Goal: Information Seeking & Learning: Compare options

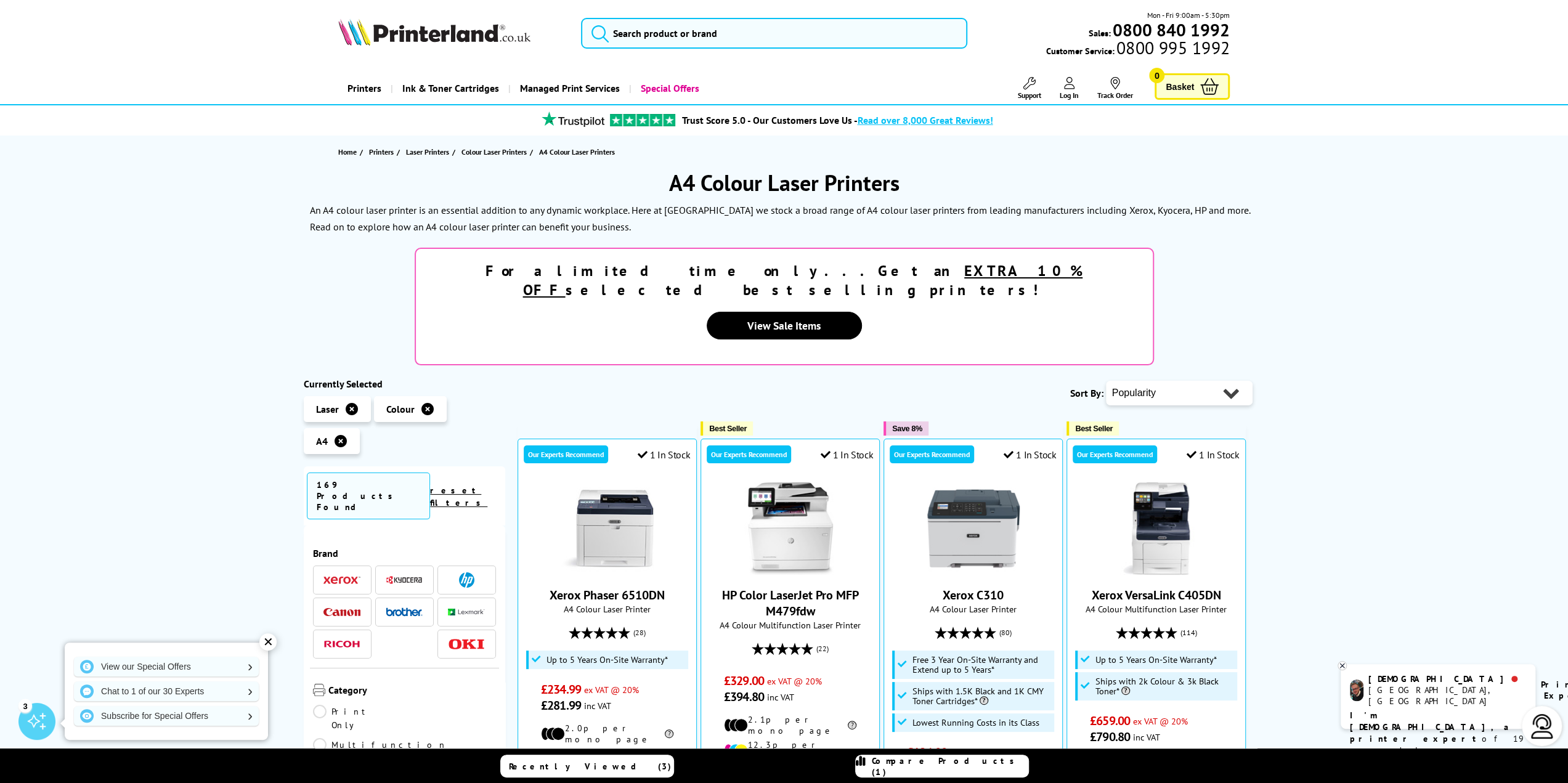
click at [469, 639] on img at bounding box center [466, 644] width 37 height 10
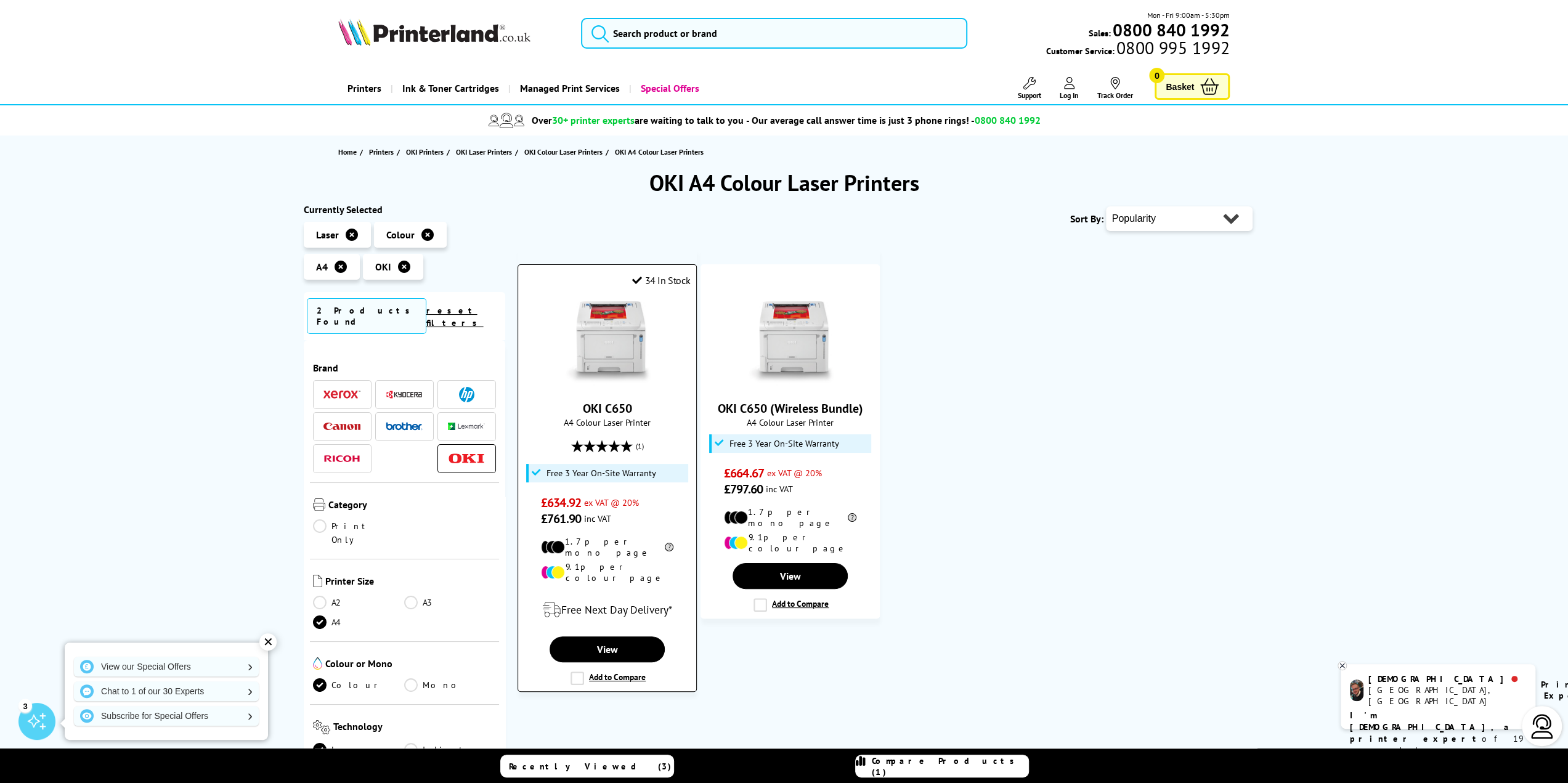
click at [615, 355] on img at bounding box center [607, 342] width 92 height 93
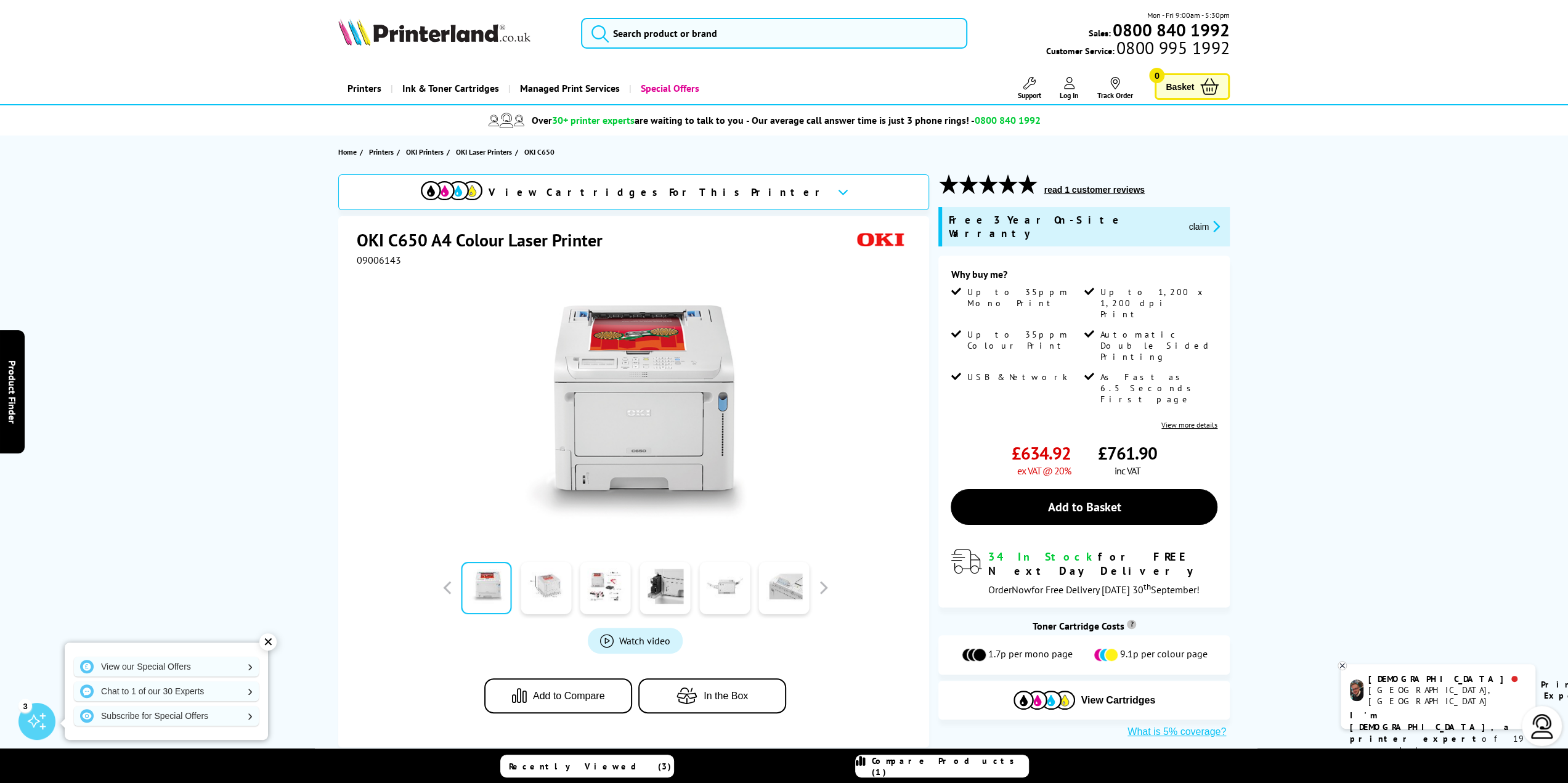
click at [556, 599] on link at bounding box center [546, 588] width 51 height 52
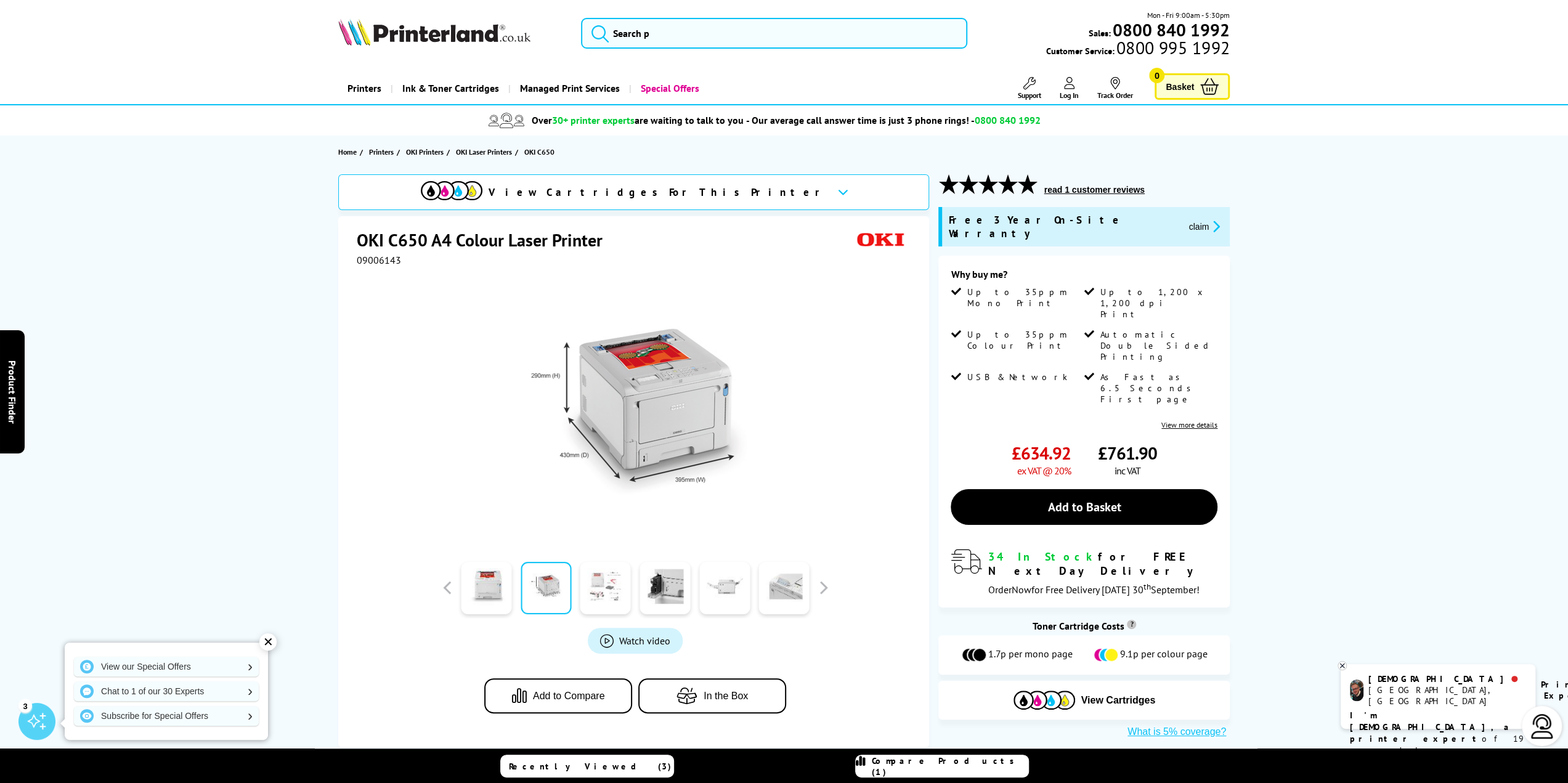
click at [612, 597] on link at bounding box center [605, 588] width 51 height 52
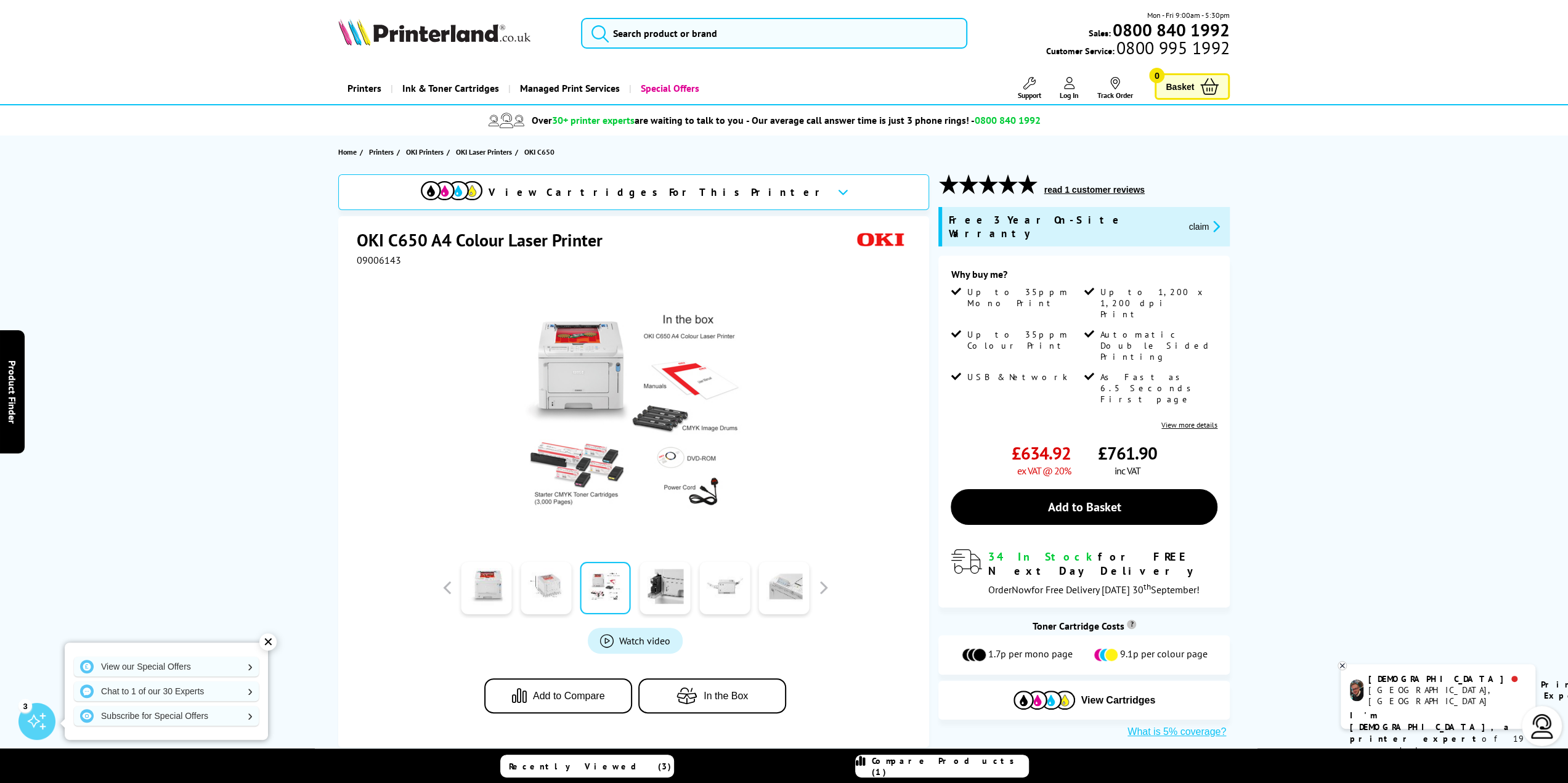
click at [550, 585] on link at bounding box center [546, 588] width 51 height 52
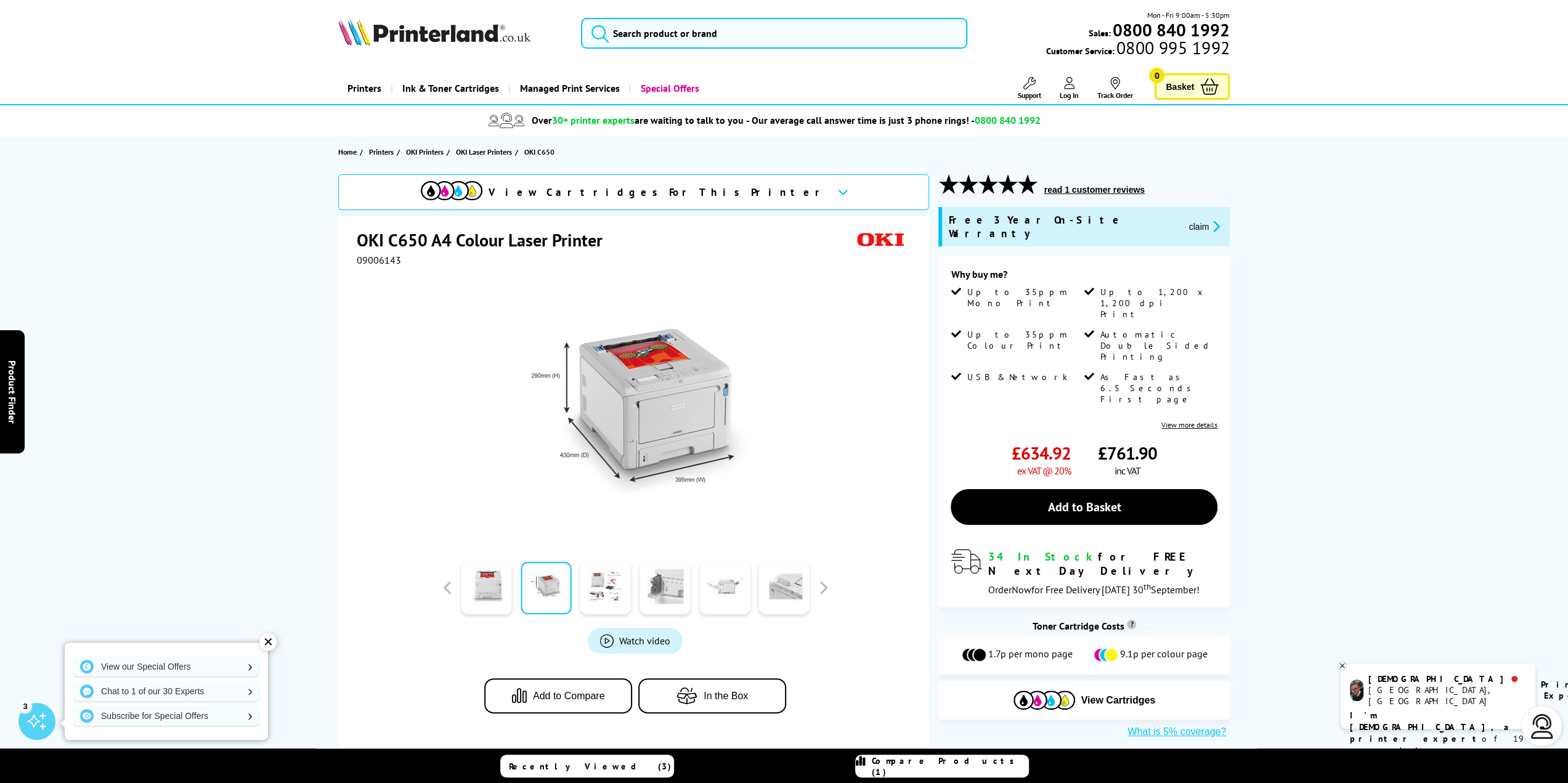
click at [647, 582] on link at bounding box center [665, 588] width 51 height 52
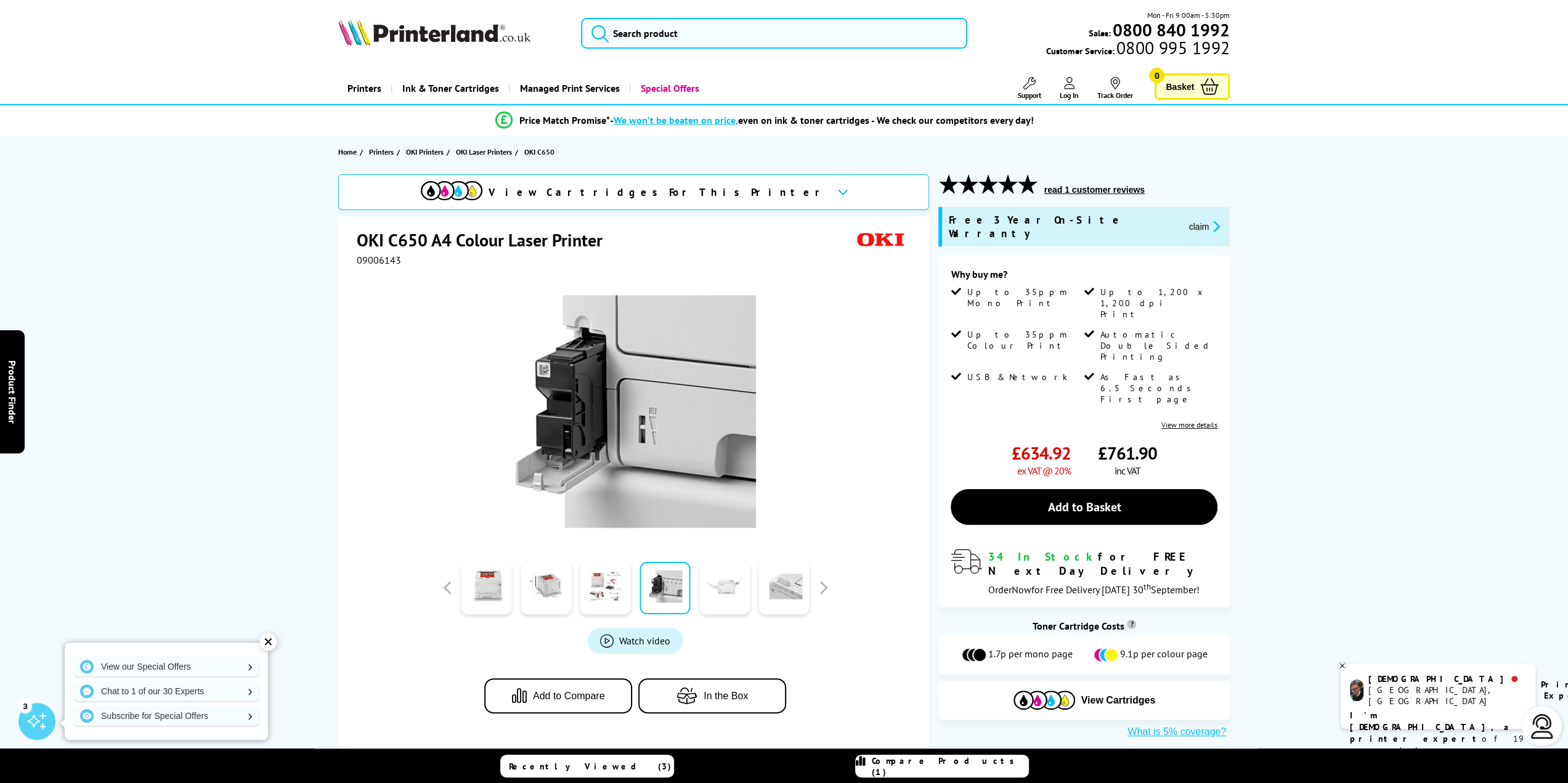
click at [710, 583] on link at bounding box center [724, 588] width 51 height 52
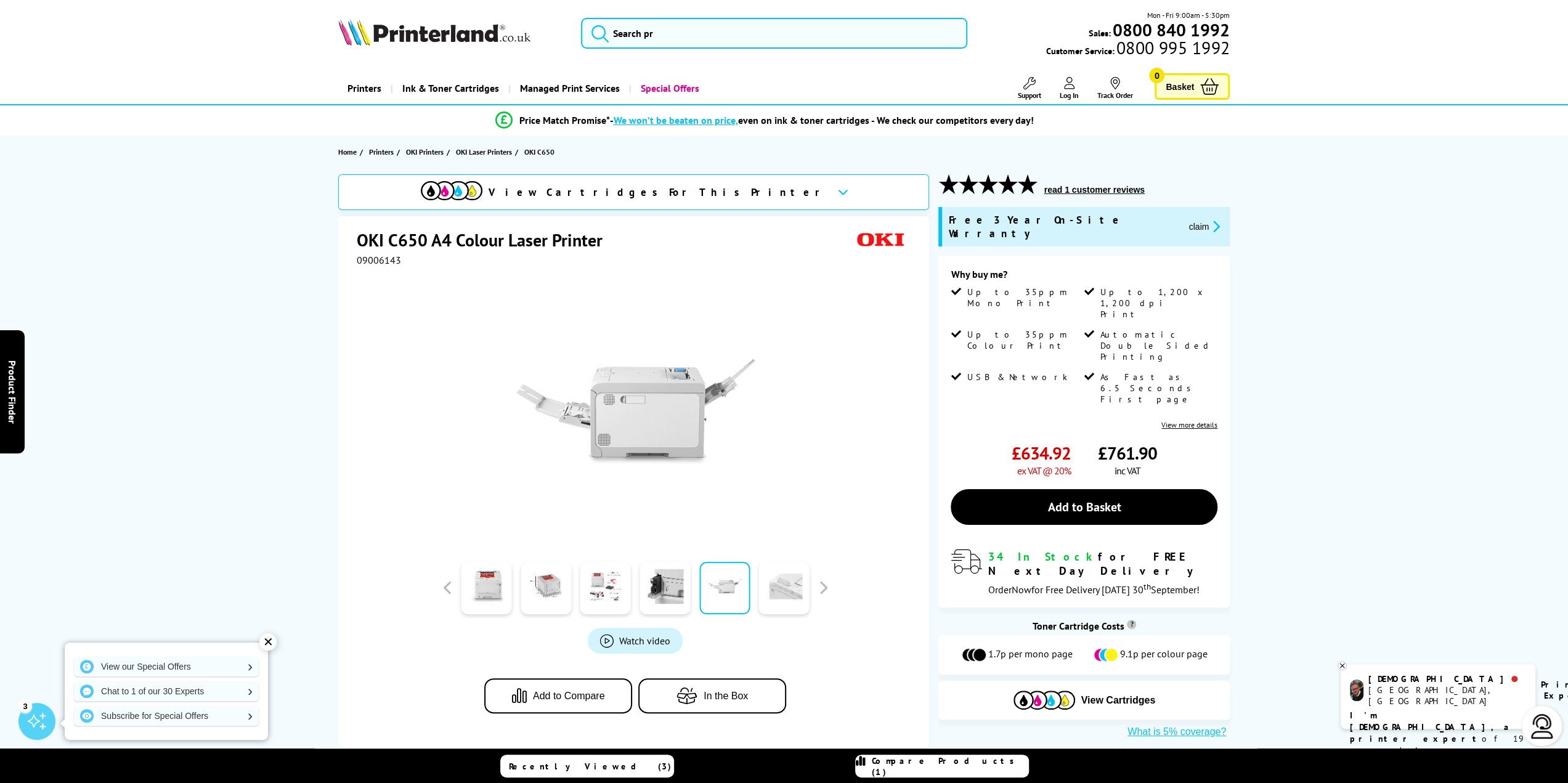
click at [790, 586] on link at bounding box center [784, 588] width 51 height 52
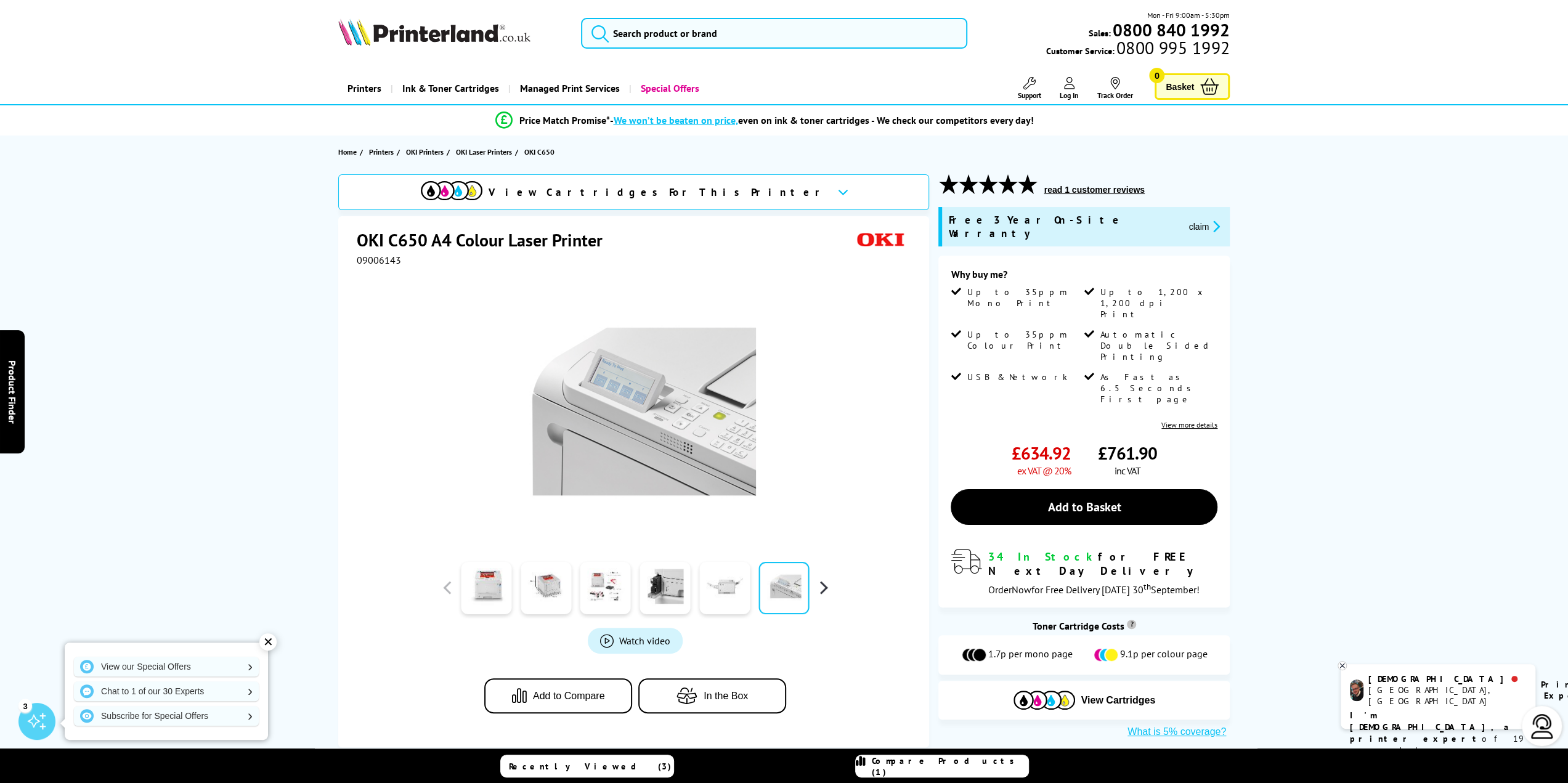
click at [820, 592] on button "button" at bounding box center [823, 589] width 19 height 19
click at [656, 637] on span "Watch video" at bounding box center [645, 641] width 51 height 12
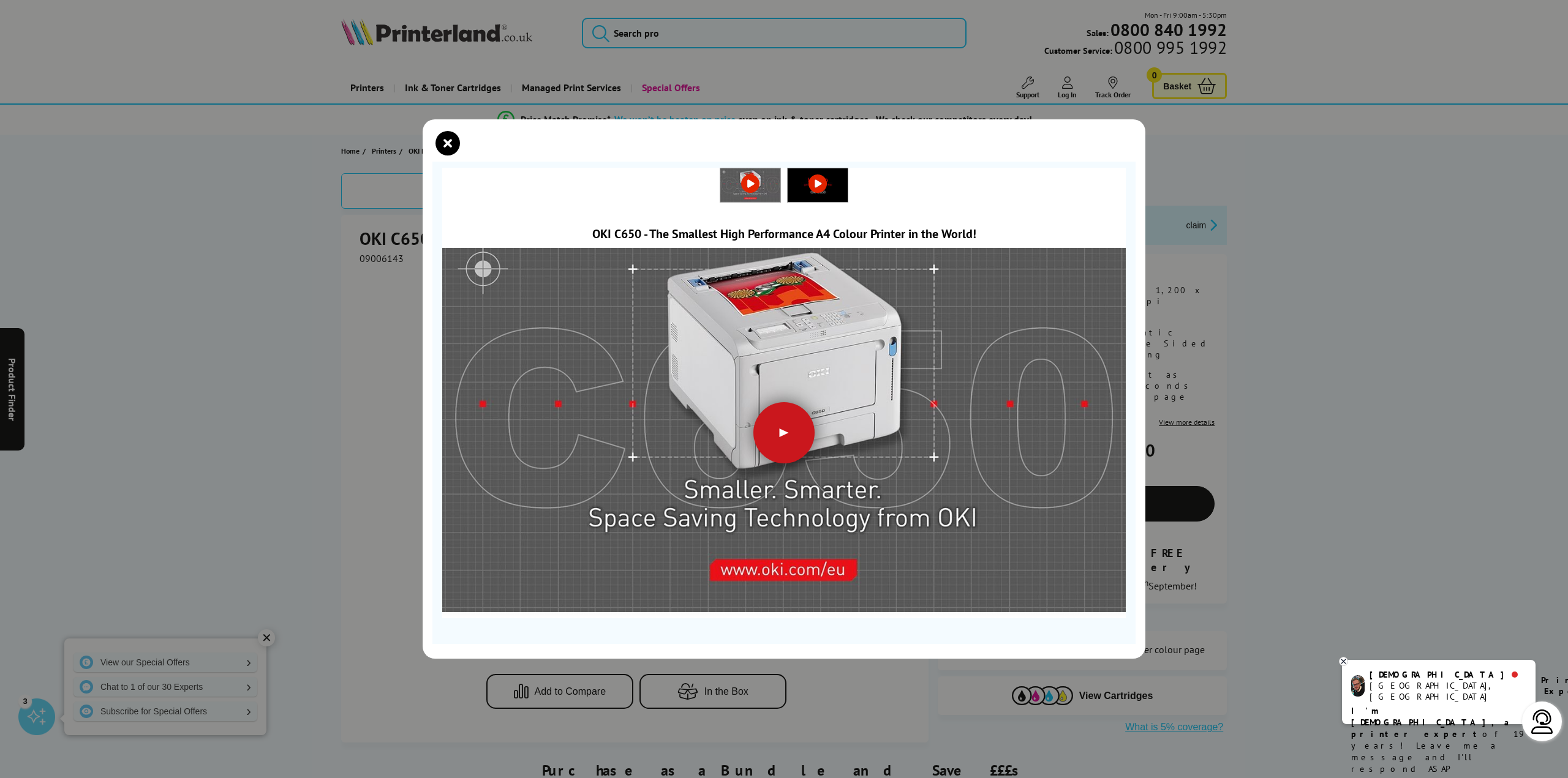
click at [799, 434] on div at bounding box center [784, 433] width 61 height 61
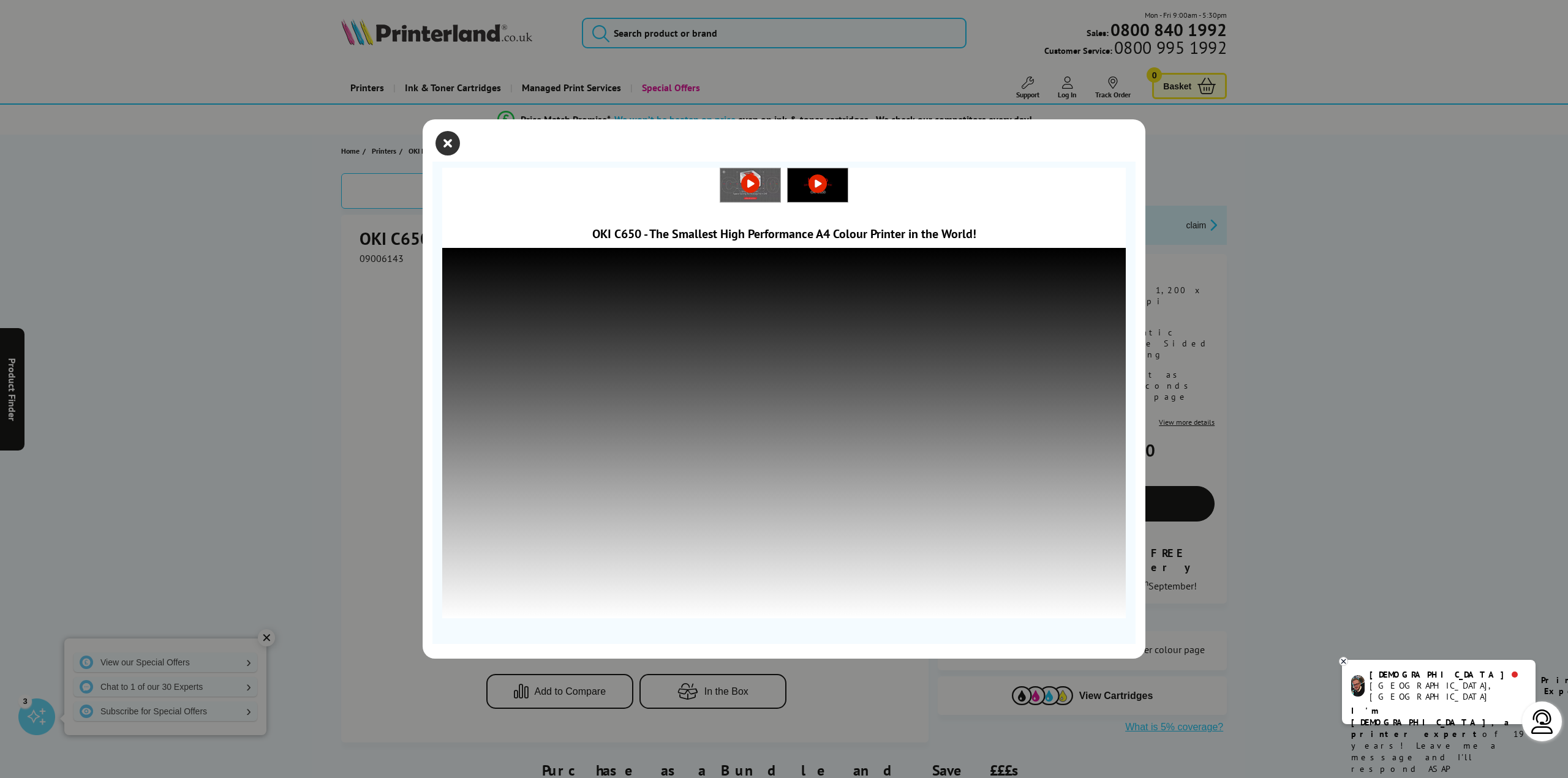
click at [452, 143] on icon "close modal" at bounding box center [448, 143] width 25 height 25
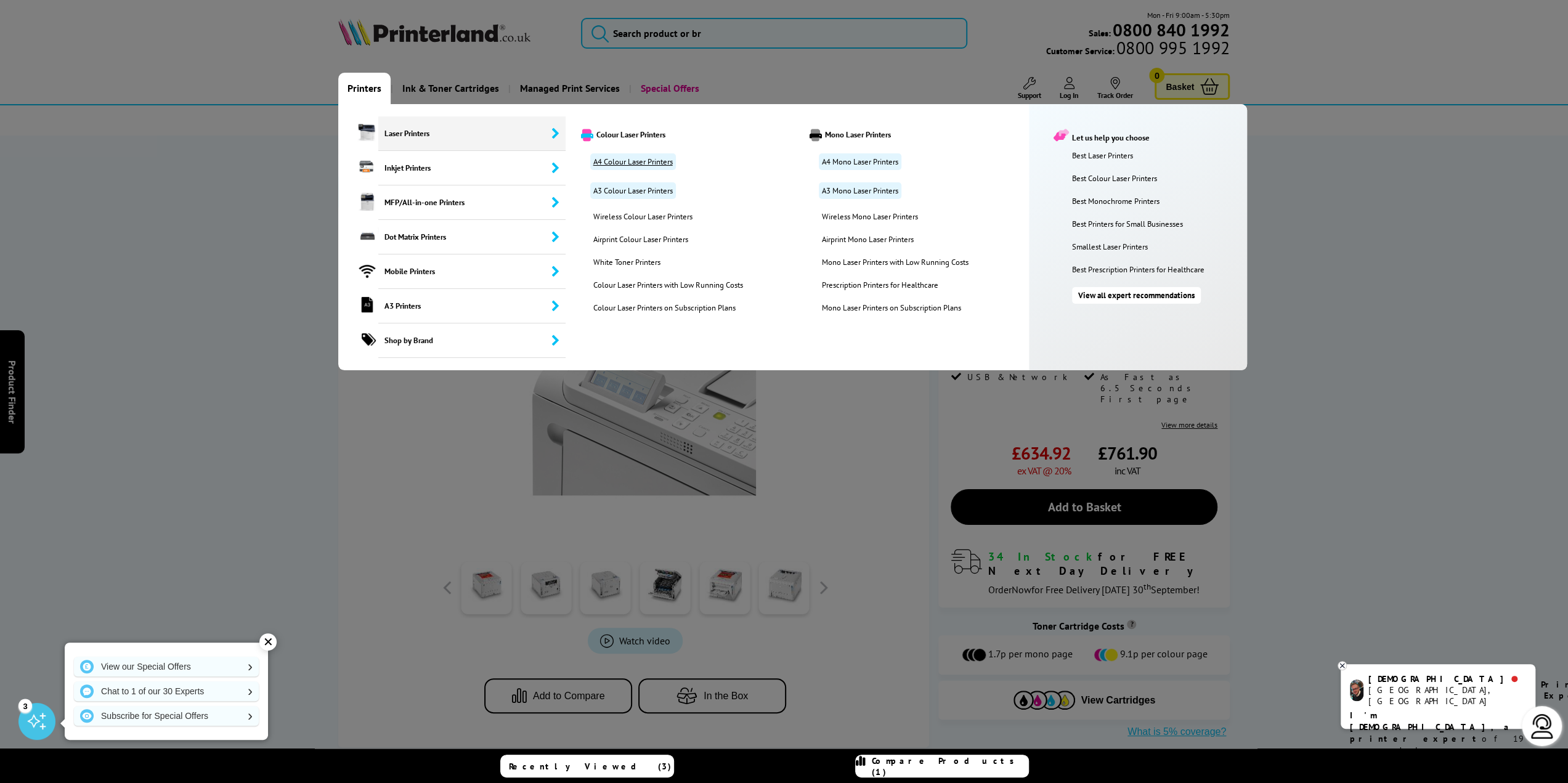
click at [629, 157] on link "A4 Colour Laser Printers" at bounding box center [633, 161] width 86 height 16
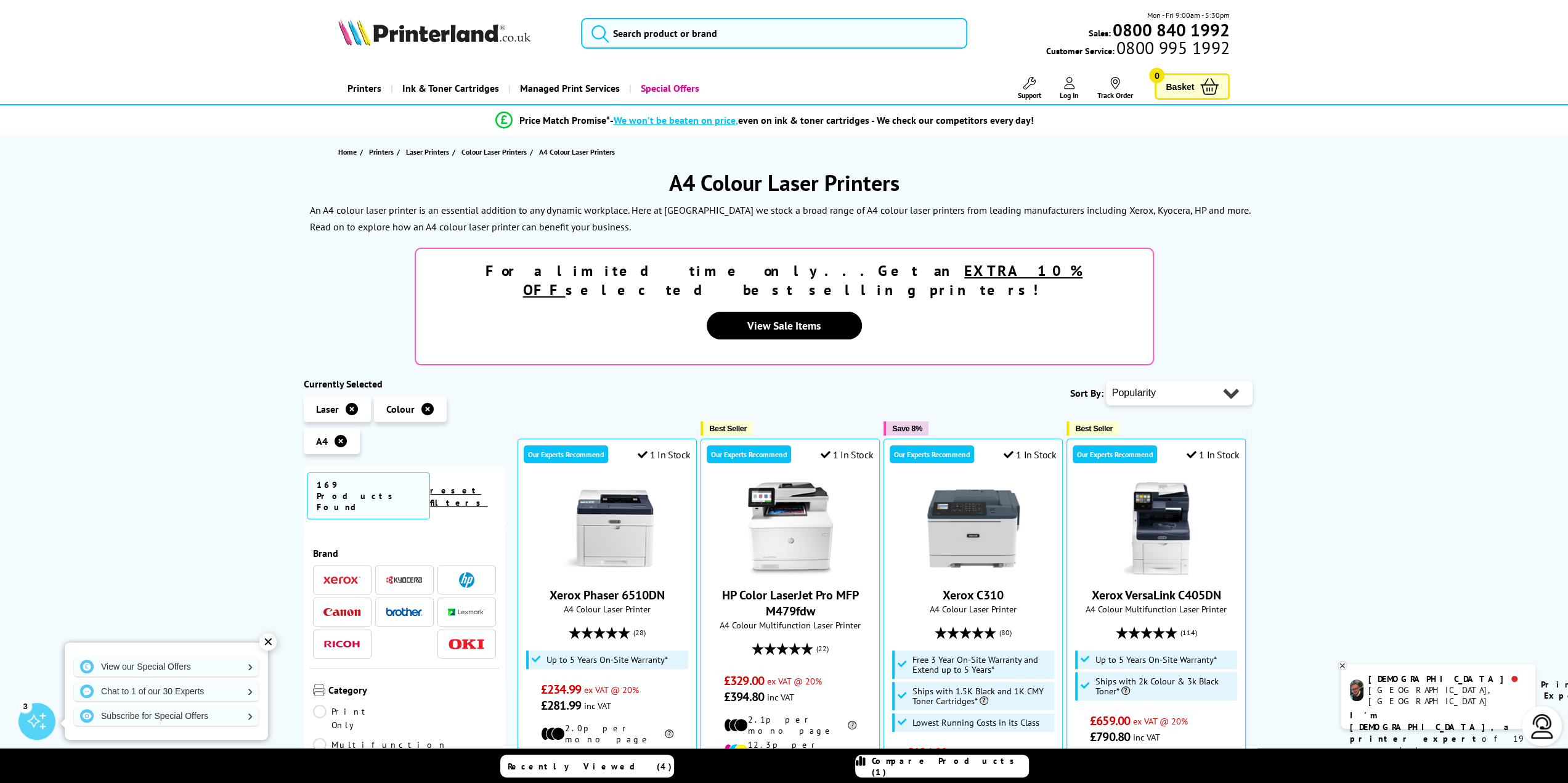
click at [351, 577] on img at bounding box center [342, 581] width 37 height 9
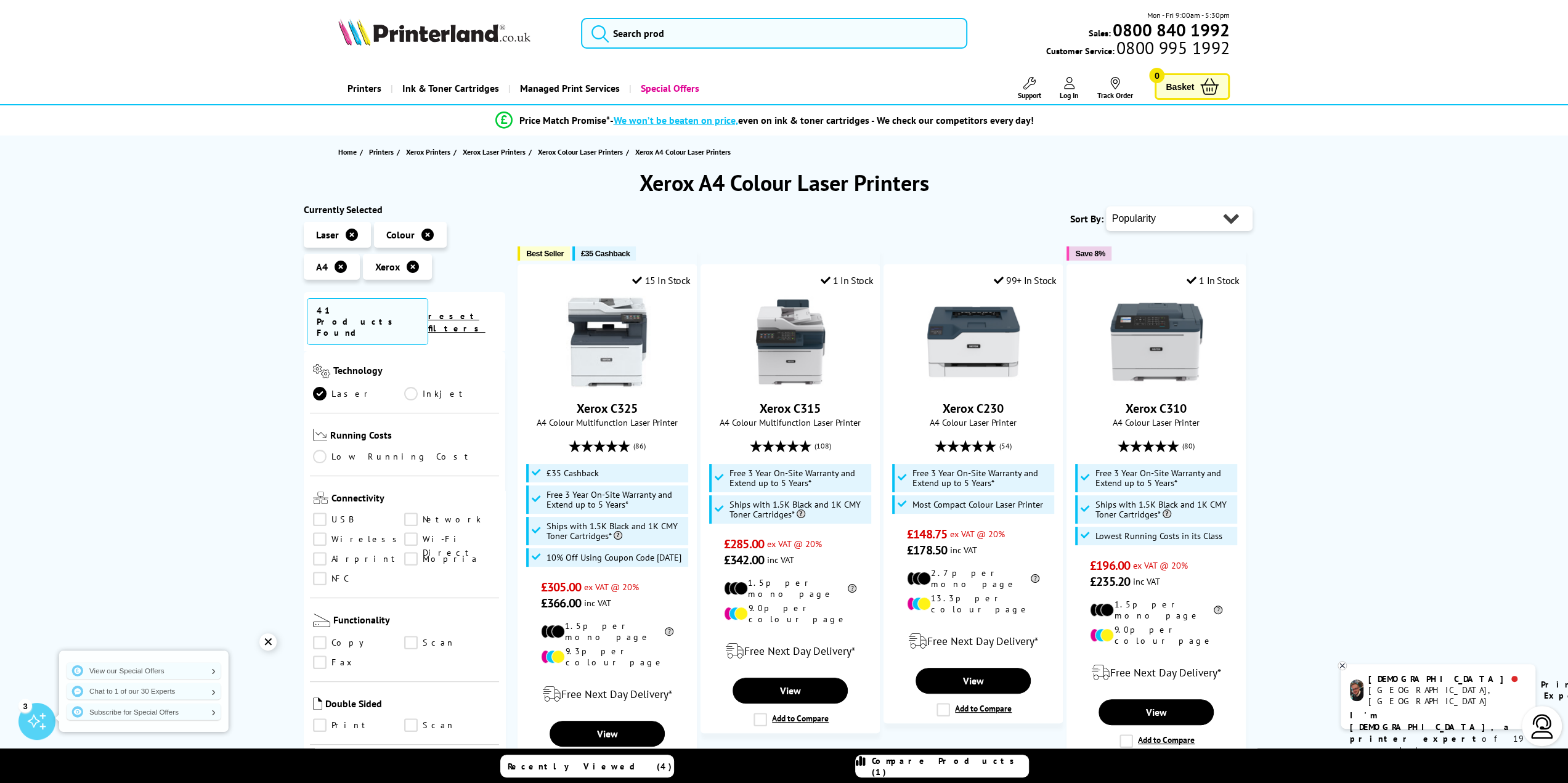
scroll to position [493, 0]
click at [412, 506] on link "Network" at bounding box center [450, 513] width 92 height 14
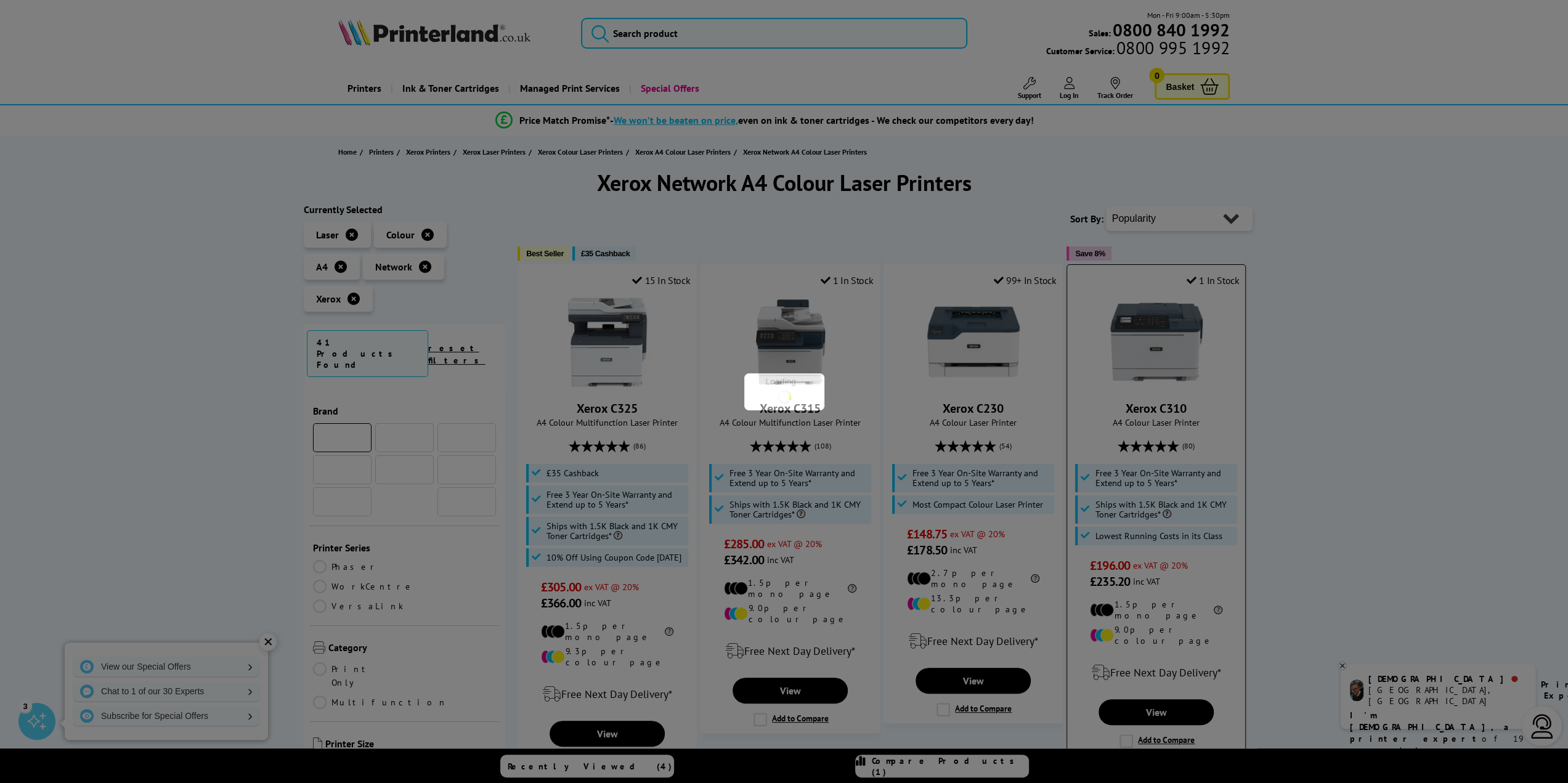
scroll to position [493, 0]
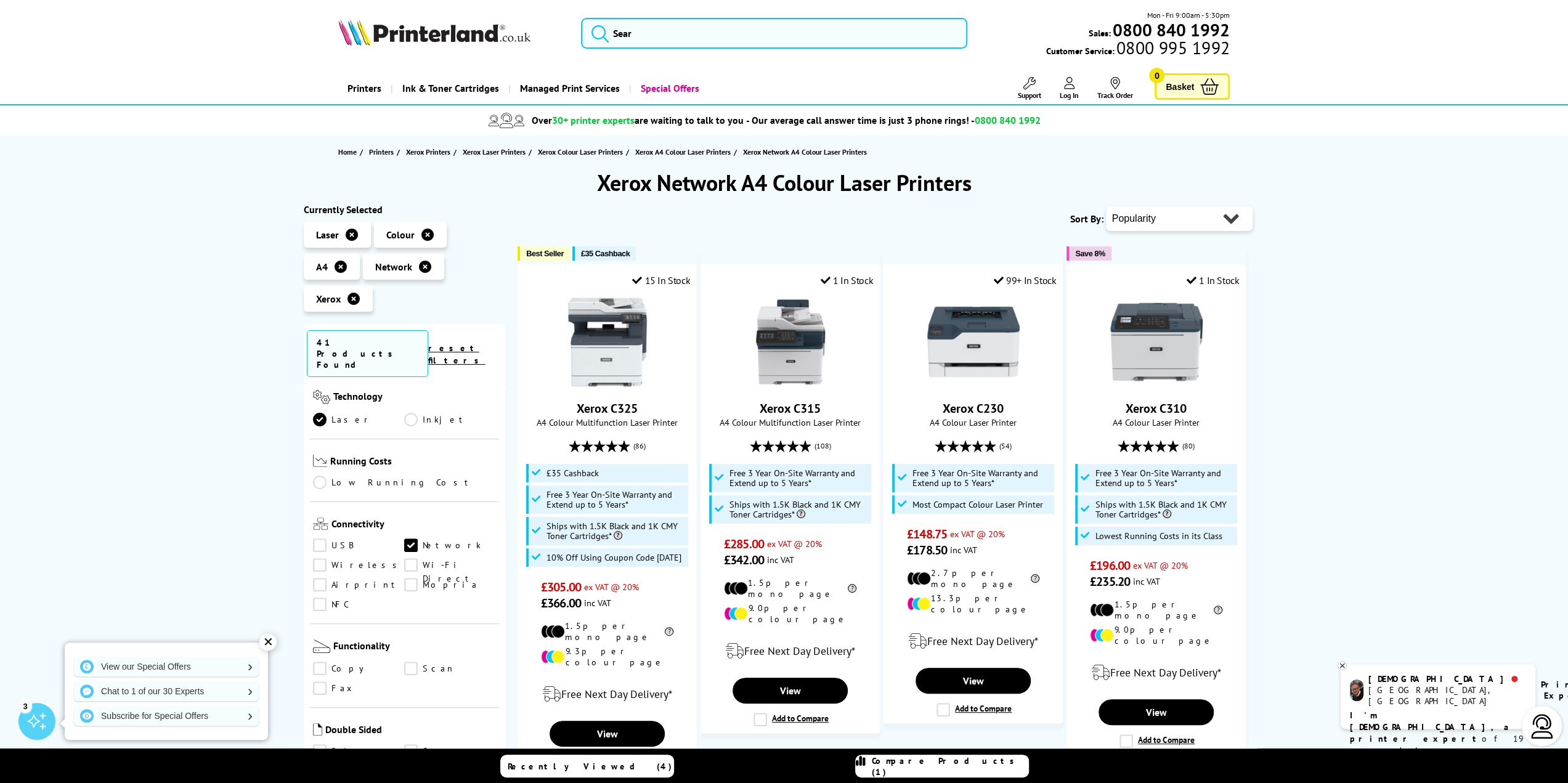
click at [336, 539] on ul "USB Network Wireless Wi-Fi Direct Airprint Mopria NFC" at bounding box center [404, 578] width 183 height 79
click at [325, 578] on link "Airprint" at bounding box center [358, 585] width 92 height 14
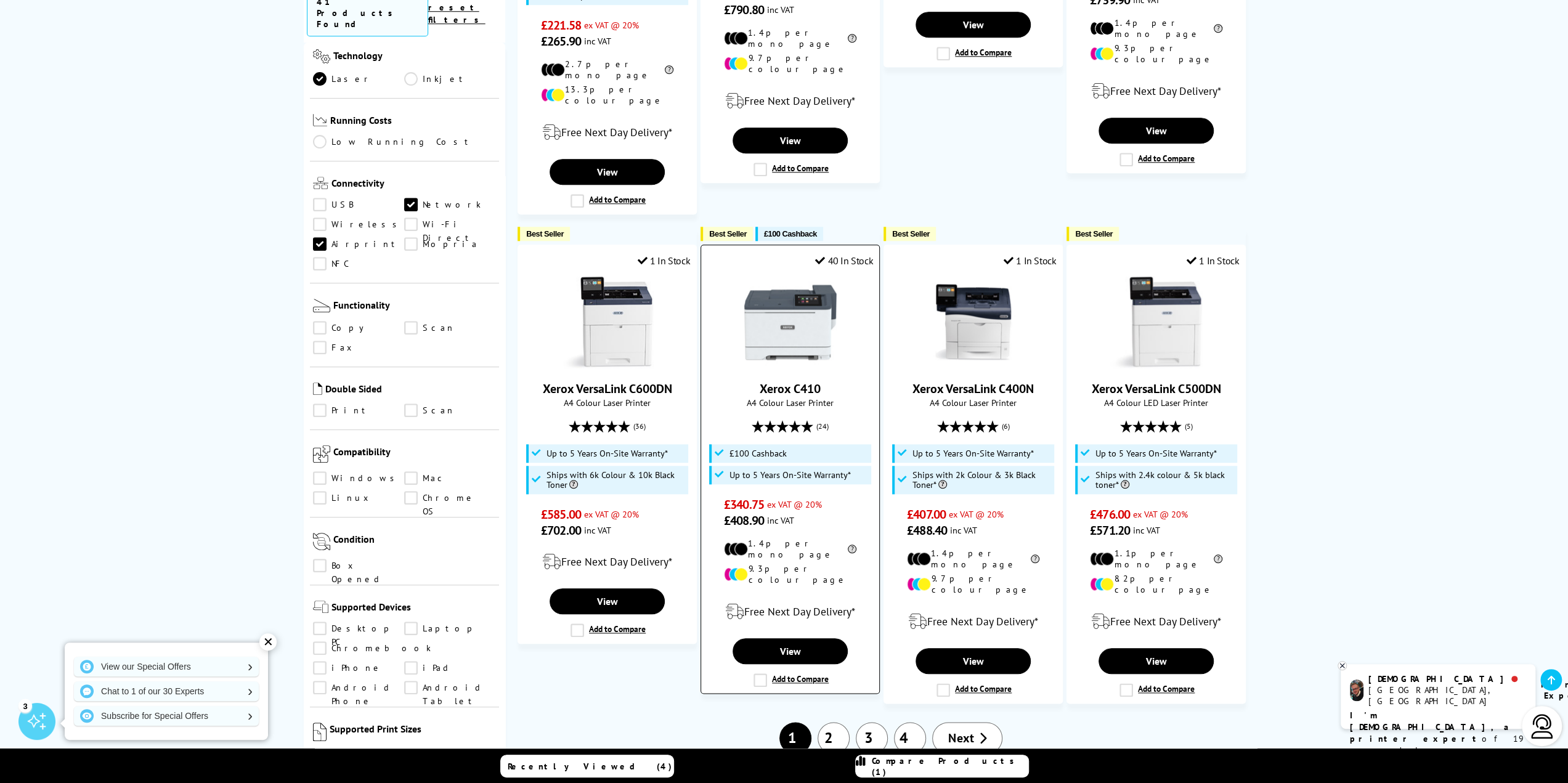
scroll to position [1109, 0]
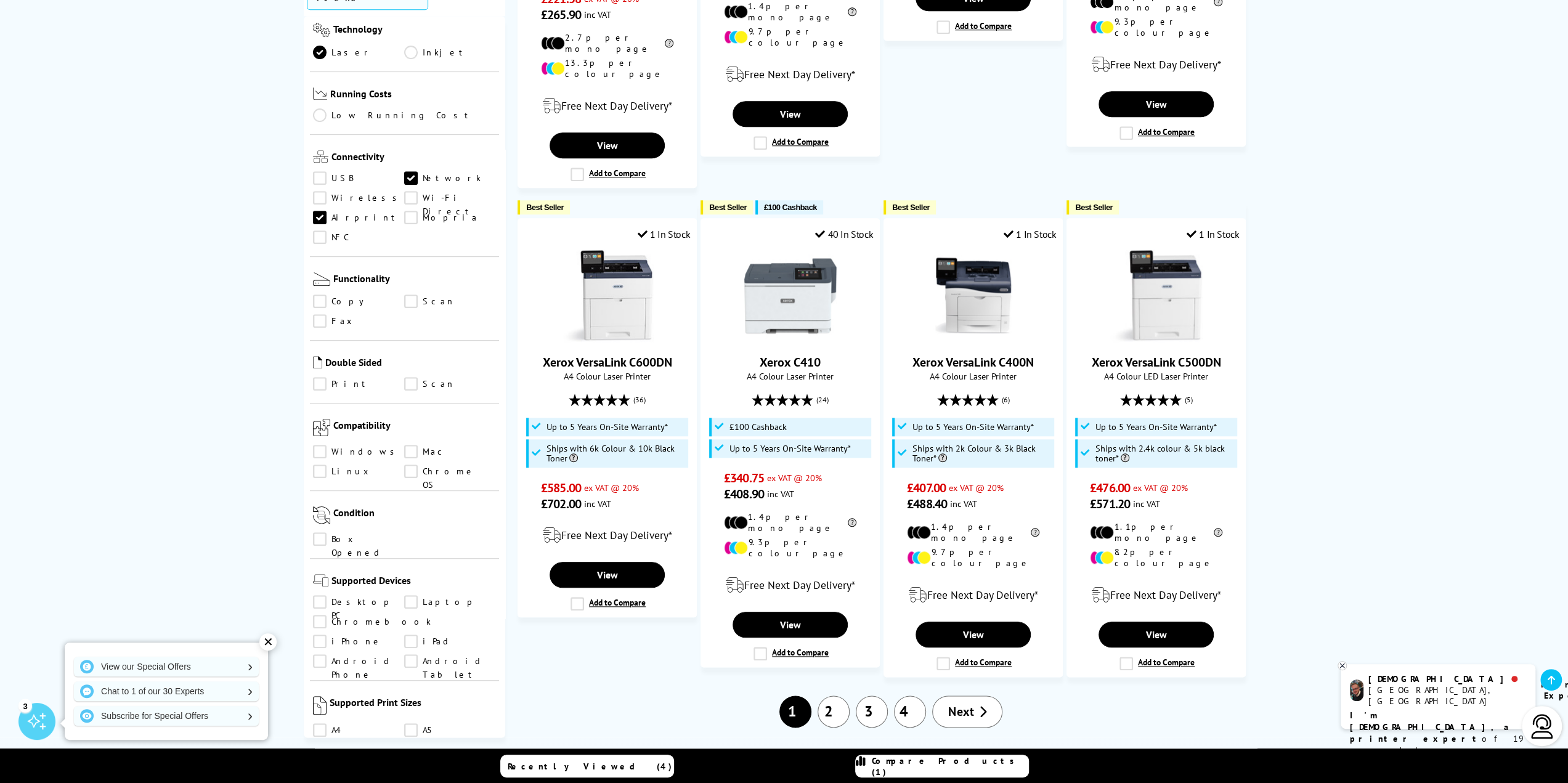
click at [345, 445] on link "Windows" at bounding box center [358, 451] width 92 height 14
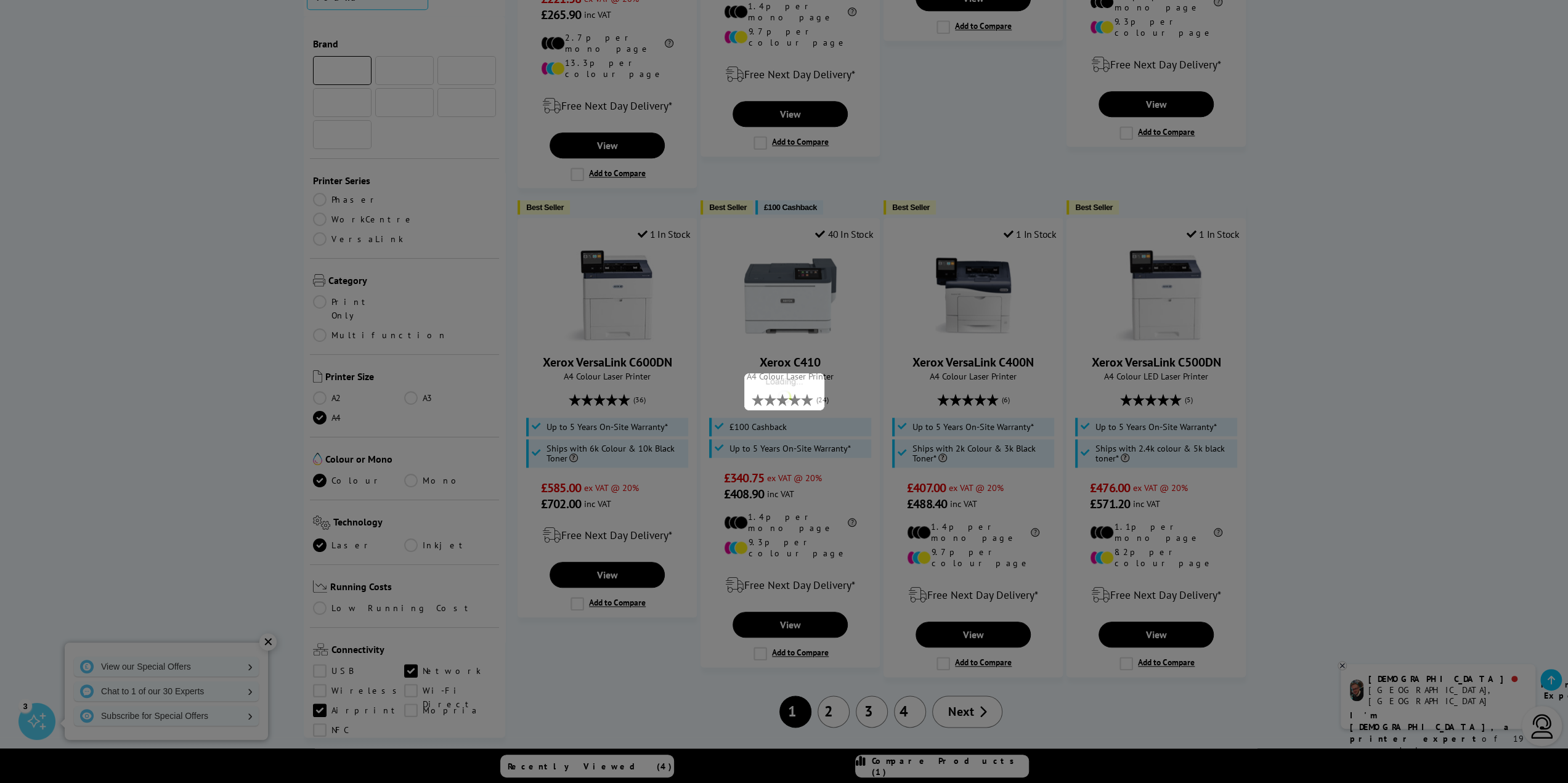
scroll to position [493, 0]
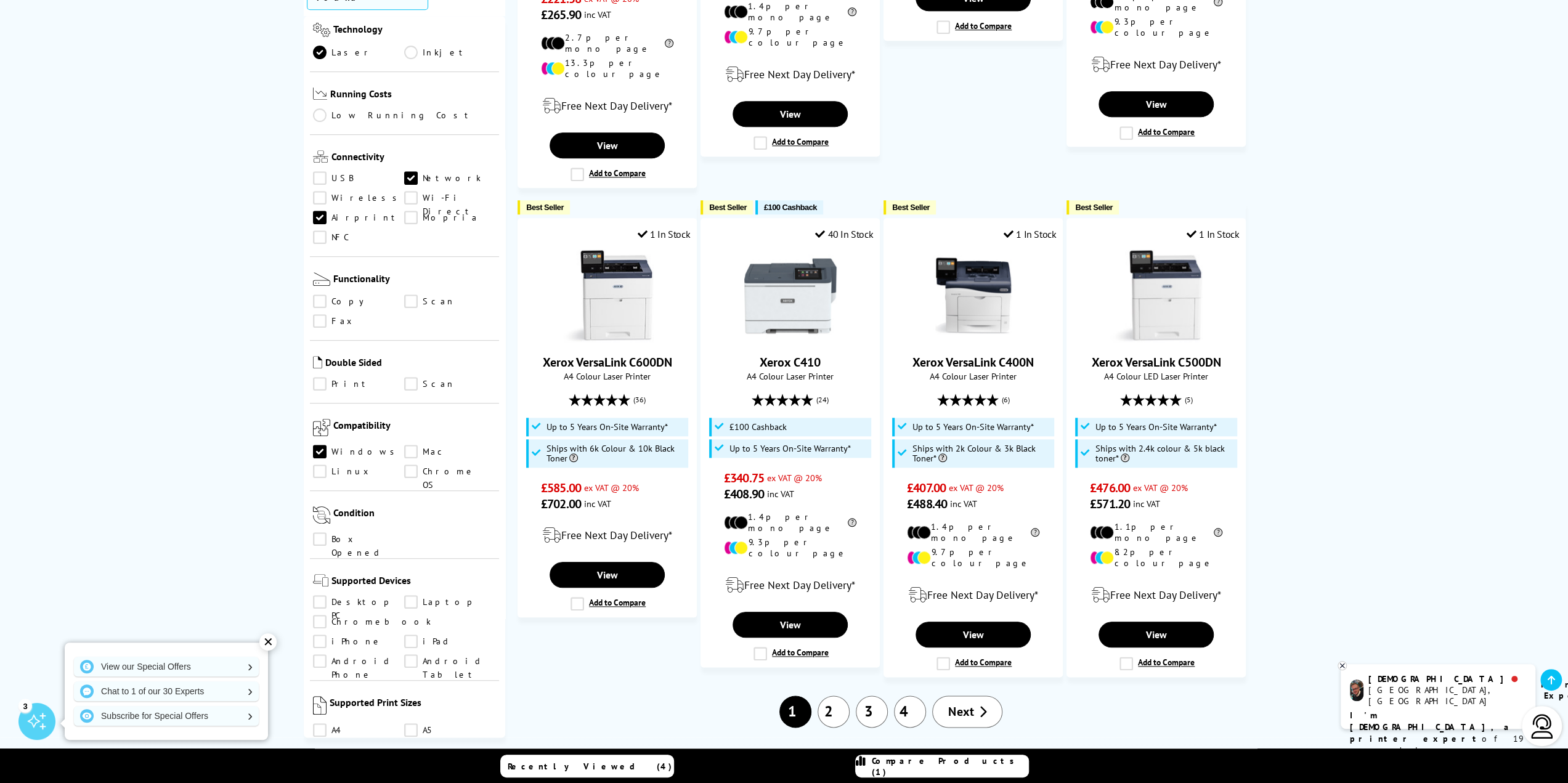
click at [417, 445] on link "Mac" at bounding box center [450, 451] width 92 height 14
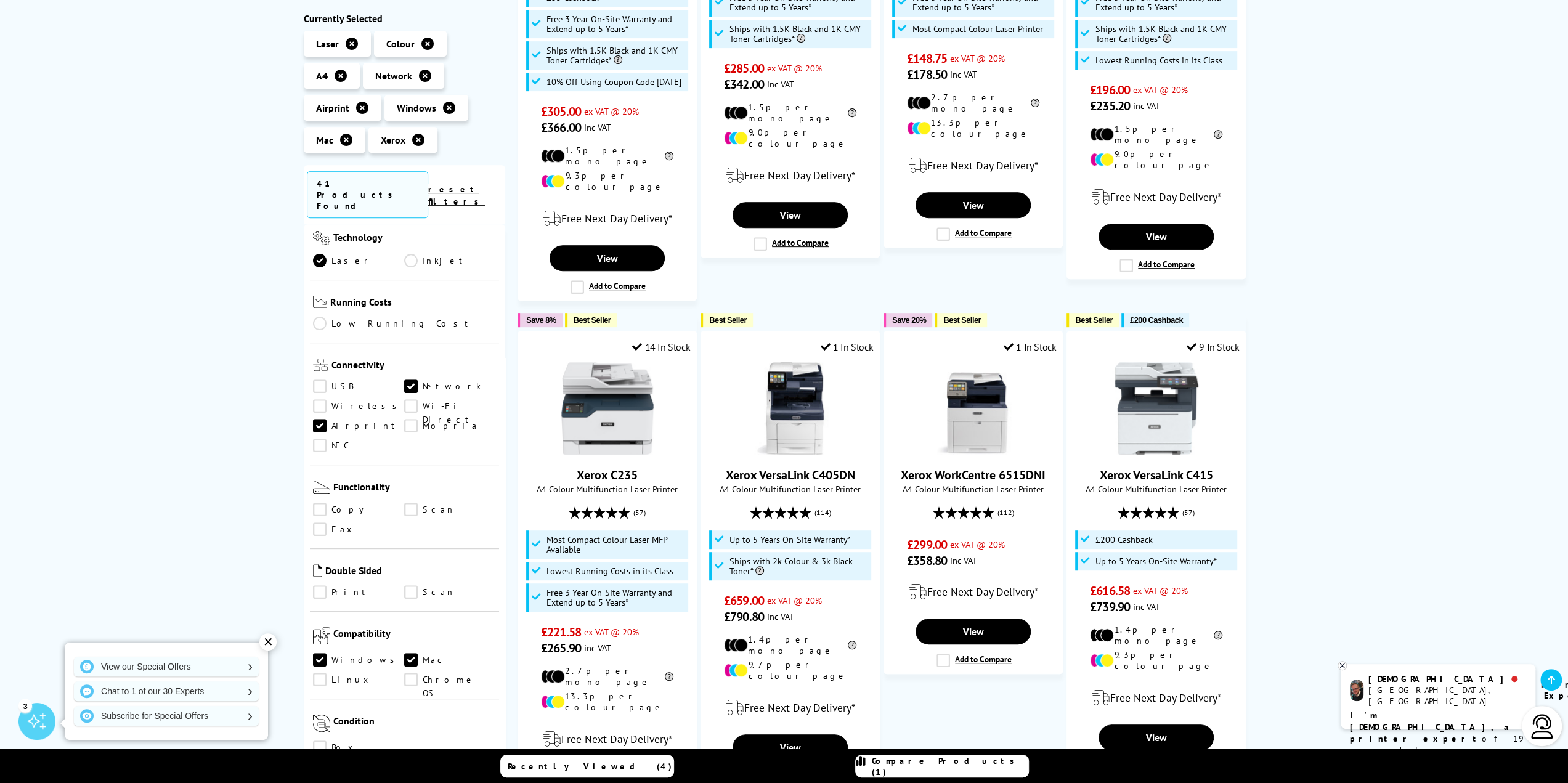
scroll to position [493, 0]
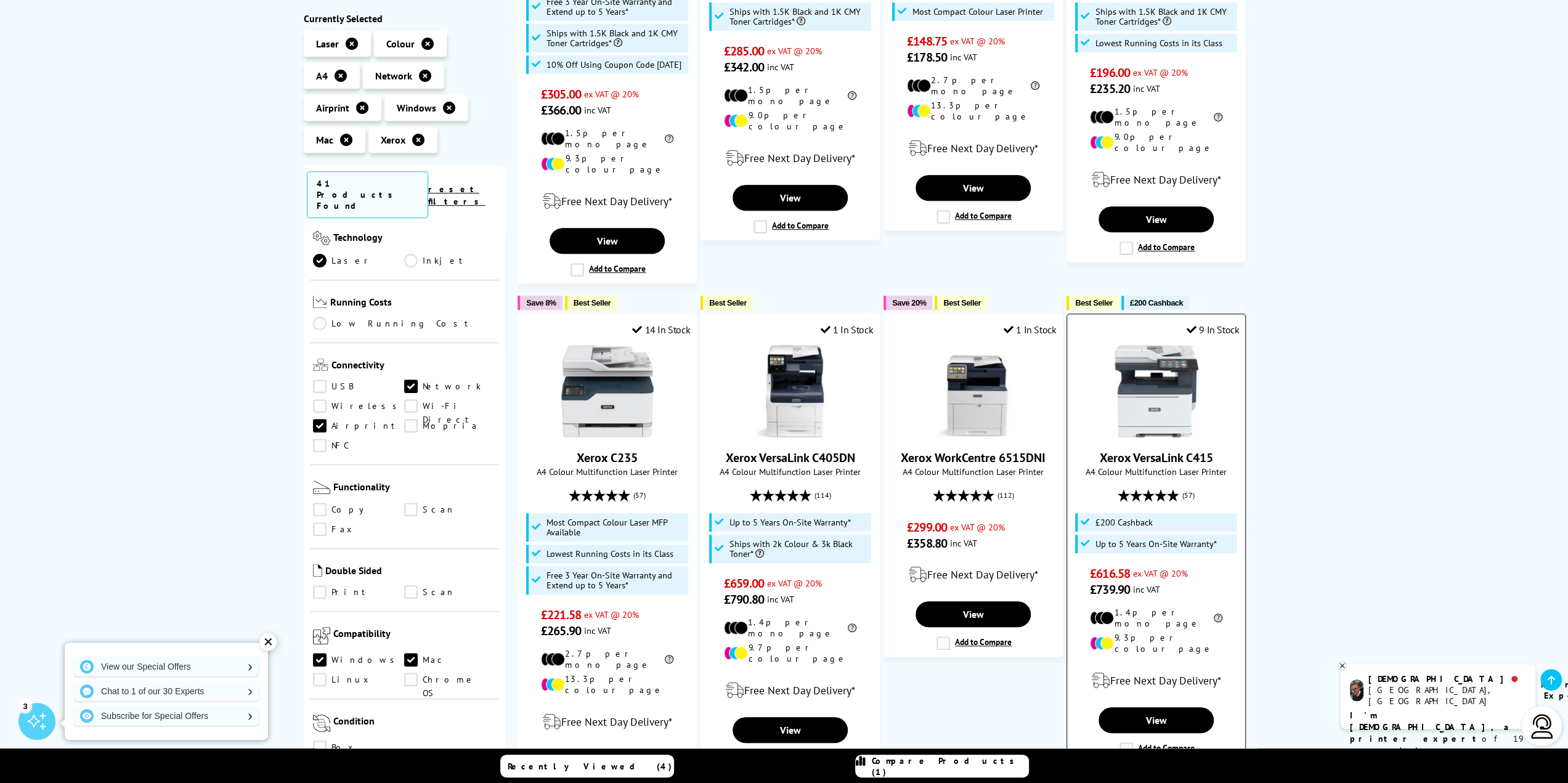
click at [1180, 379] on img at bounding box center [1156, 392] width 92 height 93
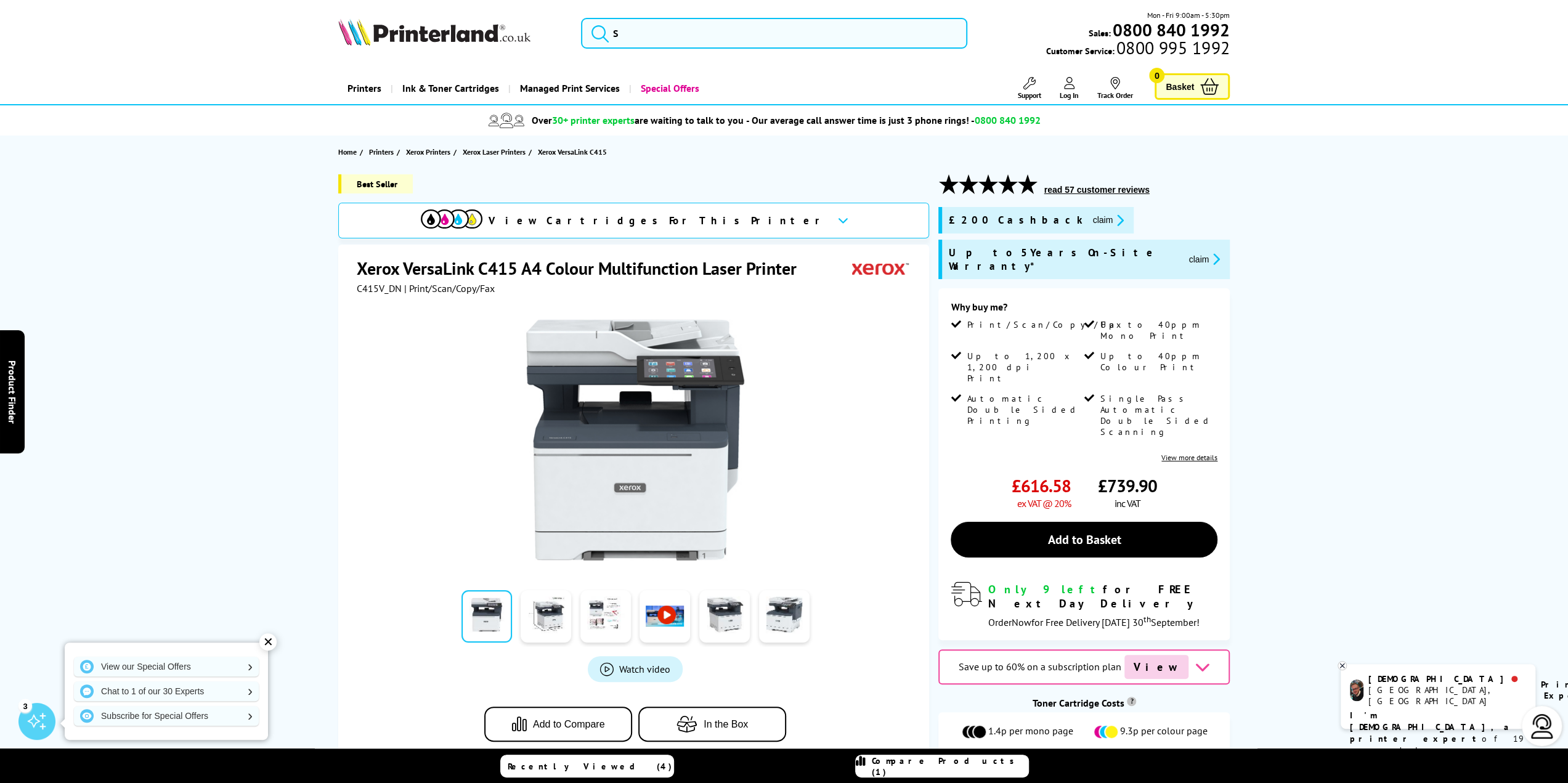
click at [671, 623] on link at bounding box center [665, 616] width 51 height 52
